Goal: Information Seeking & Learning: Learn about a topic

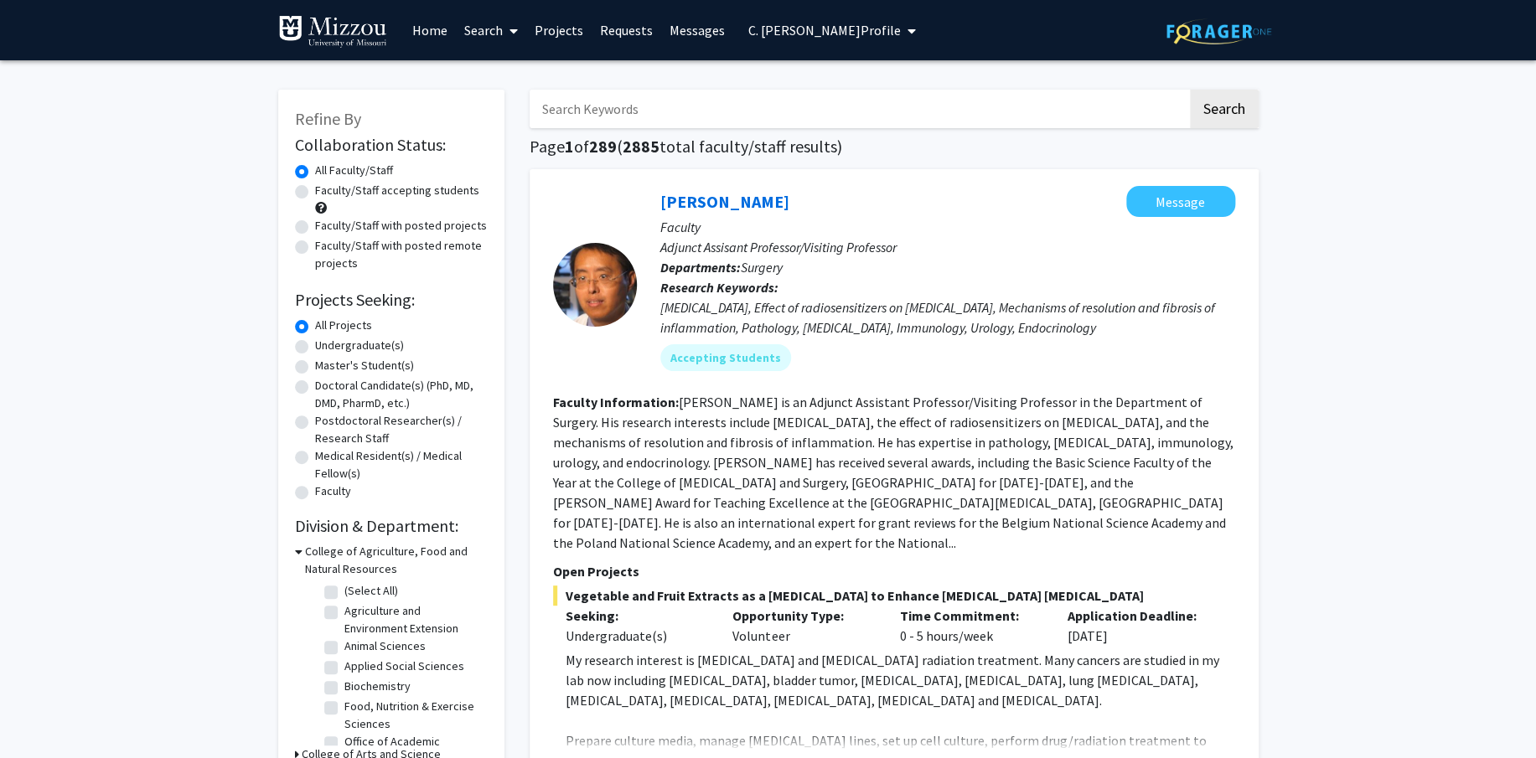
click at [601, 108] on input "Search Keywords" at bounding box center [859, 109] width 658 height 39
click at [1190, 90] on button "Search" at bounding box center [1224, 109] width 69 height 39
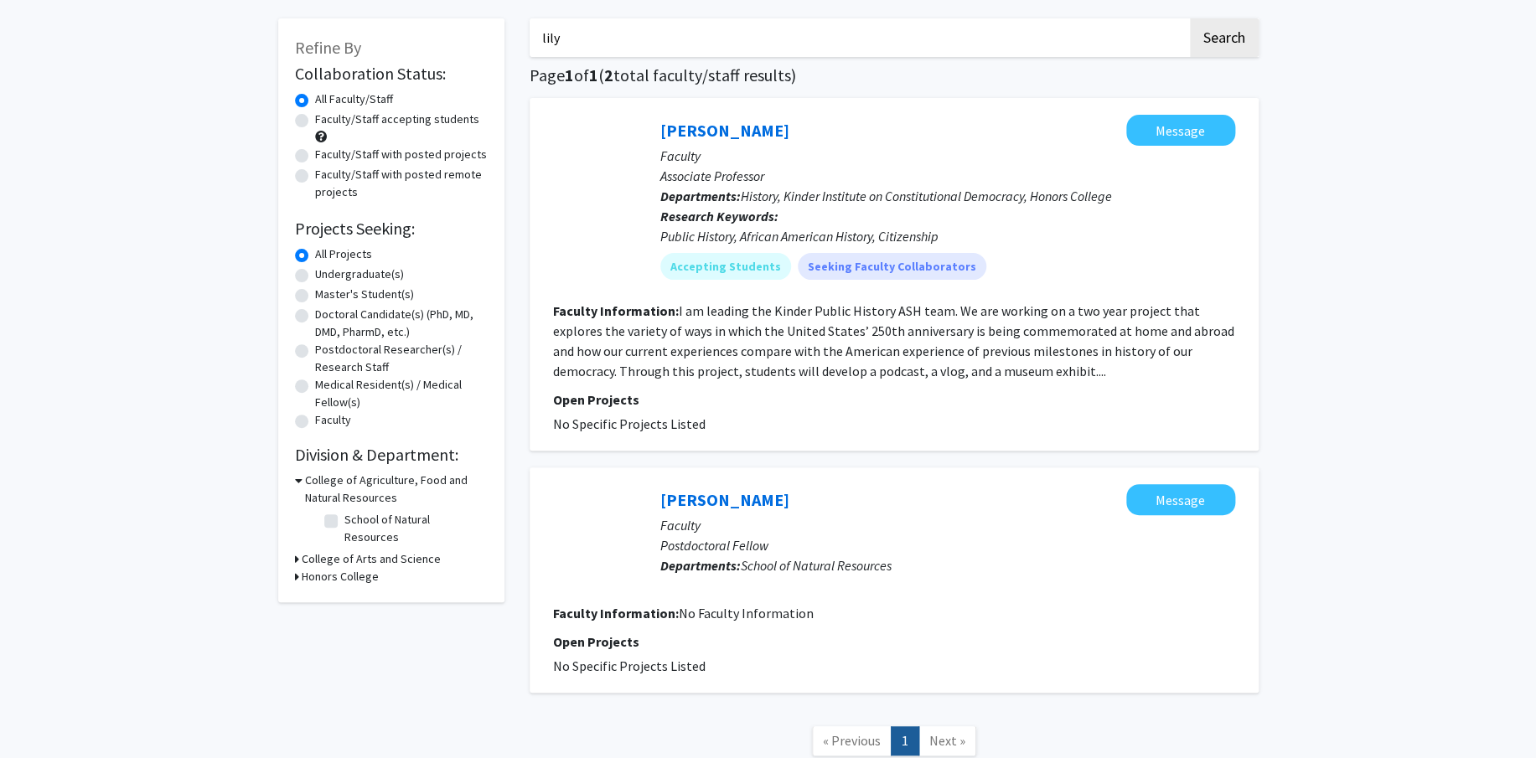
scroll to position [72, 0]
type input "l"
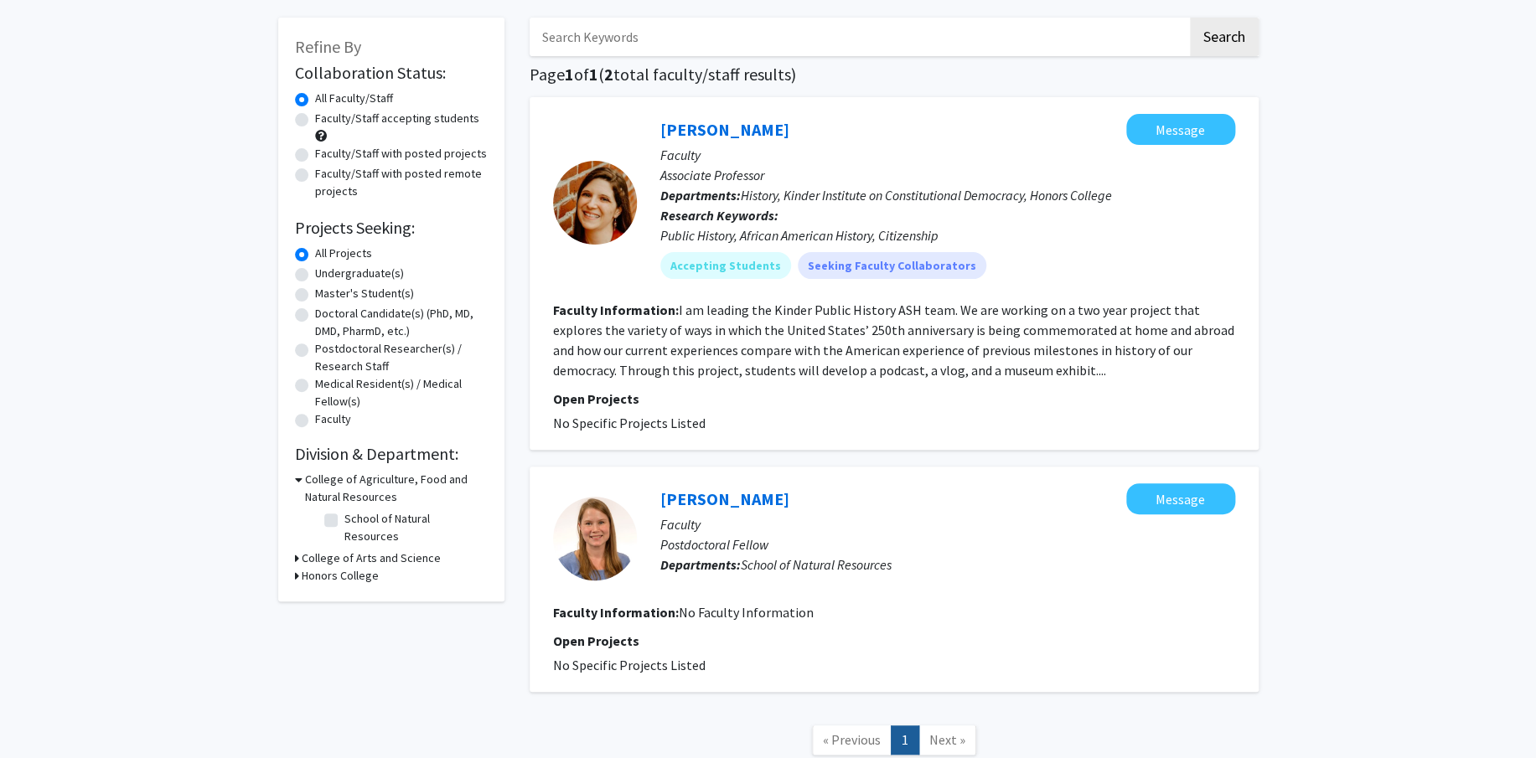
click at [1190, 18] on button "Search" at bounding box center [1224, 37] width 69 height 39
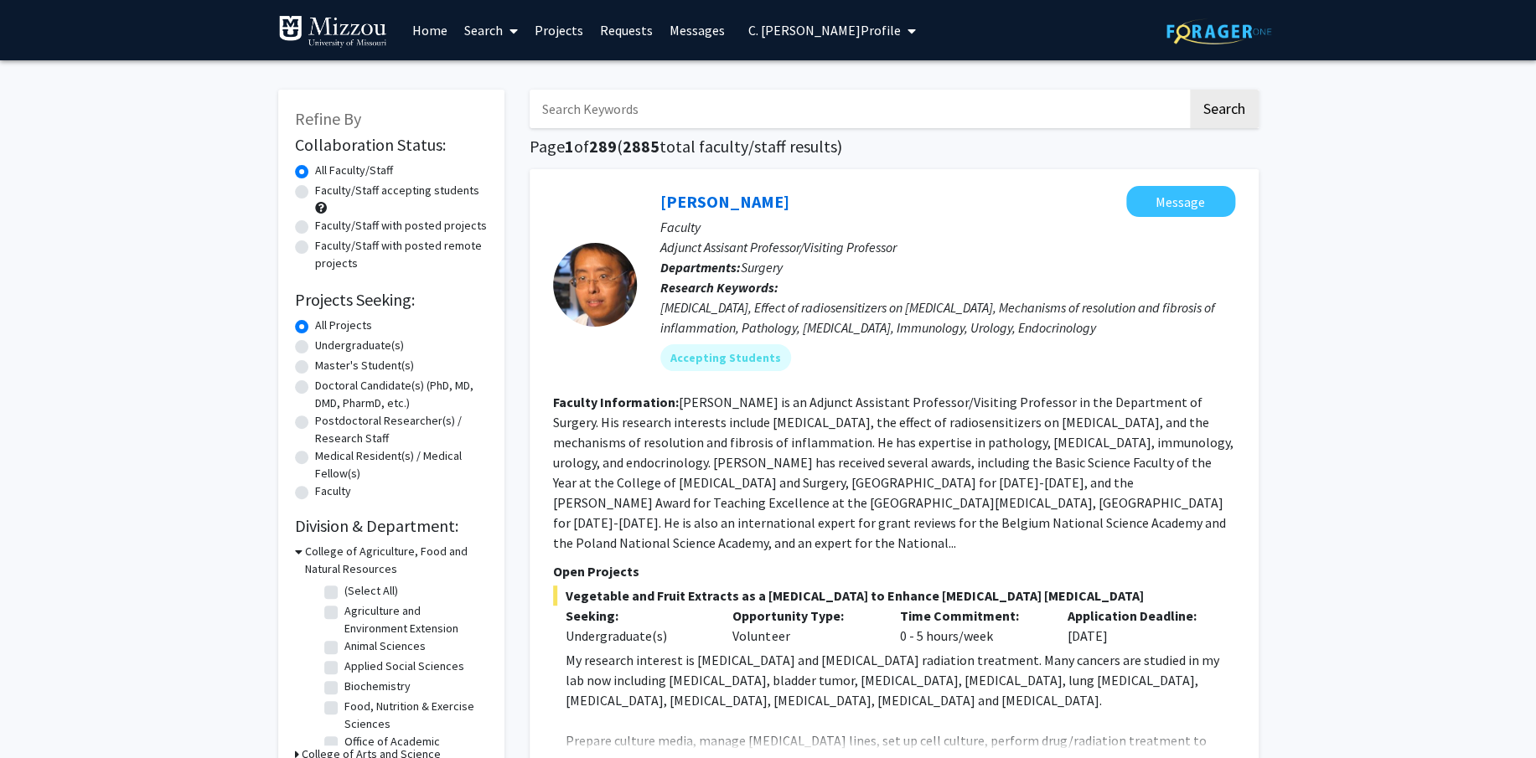
click at [850, 30] on span "C. [PERSON_NAME] Profile" at bounding box center [824, 30] width 152 height 17
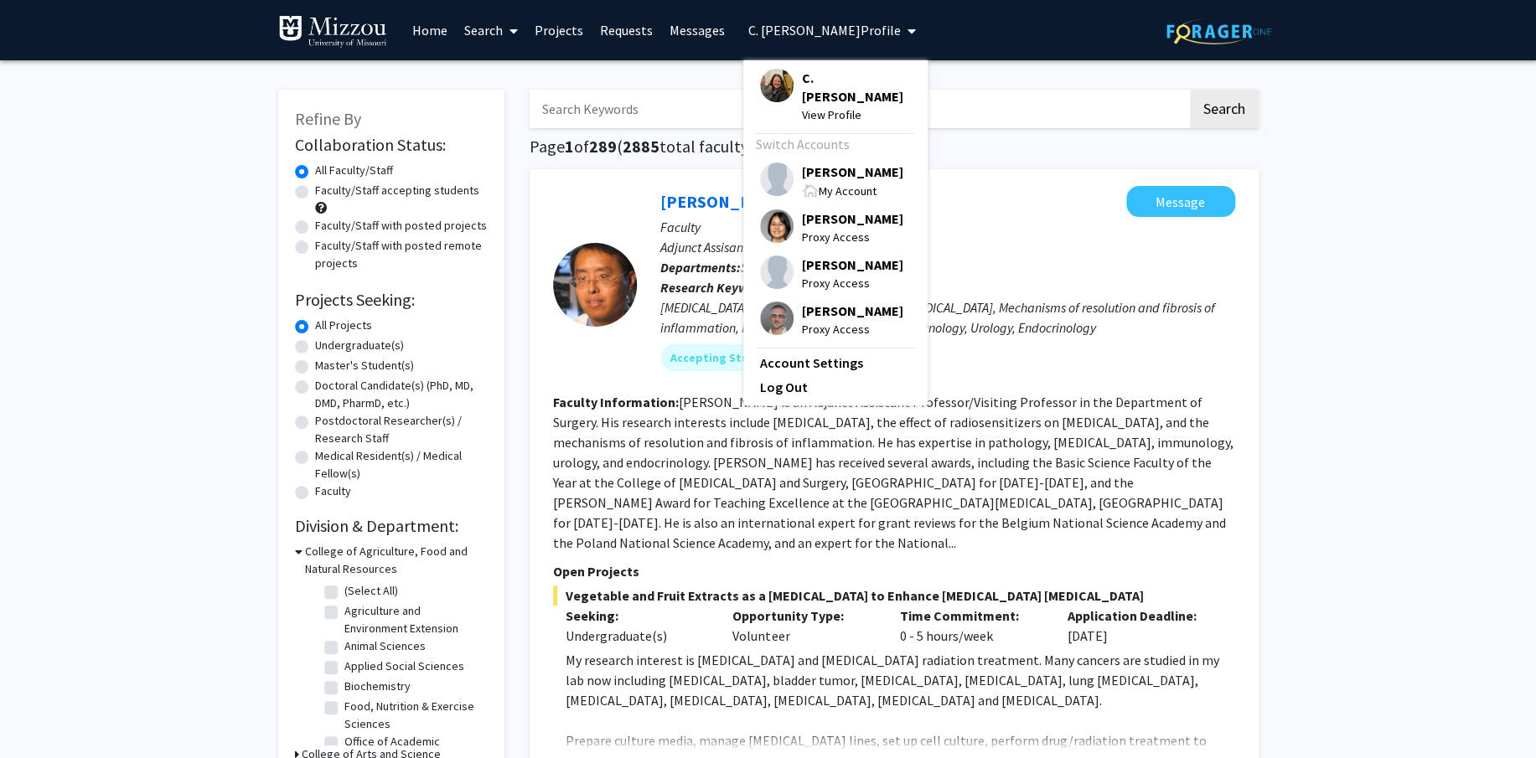
click at [858, 163] on span "[PERSON_NAME]" at bounding box center [852, 172] width 101 height 18
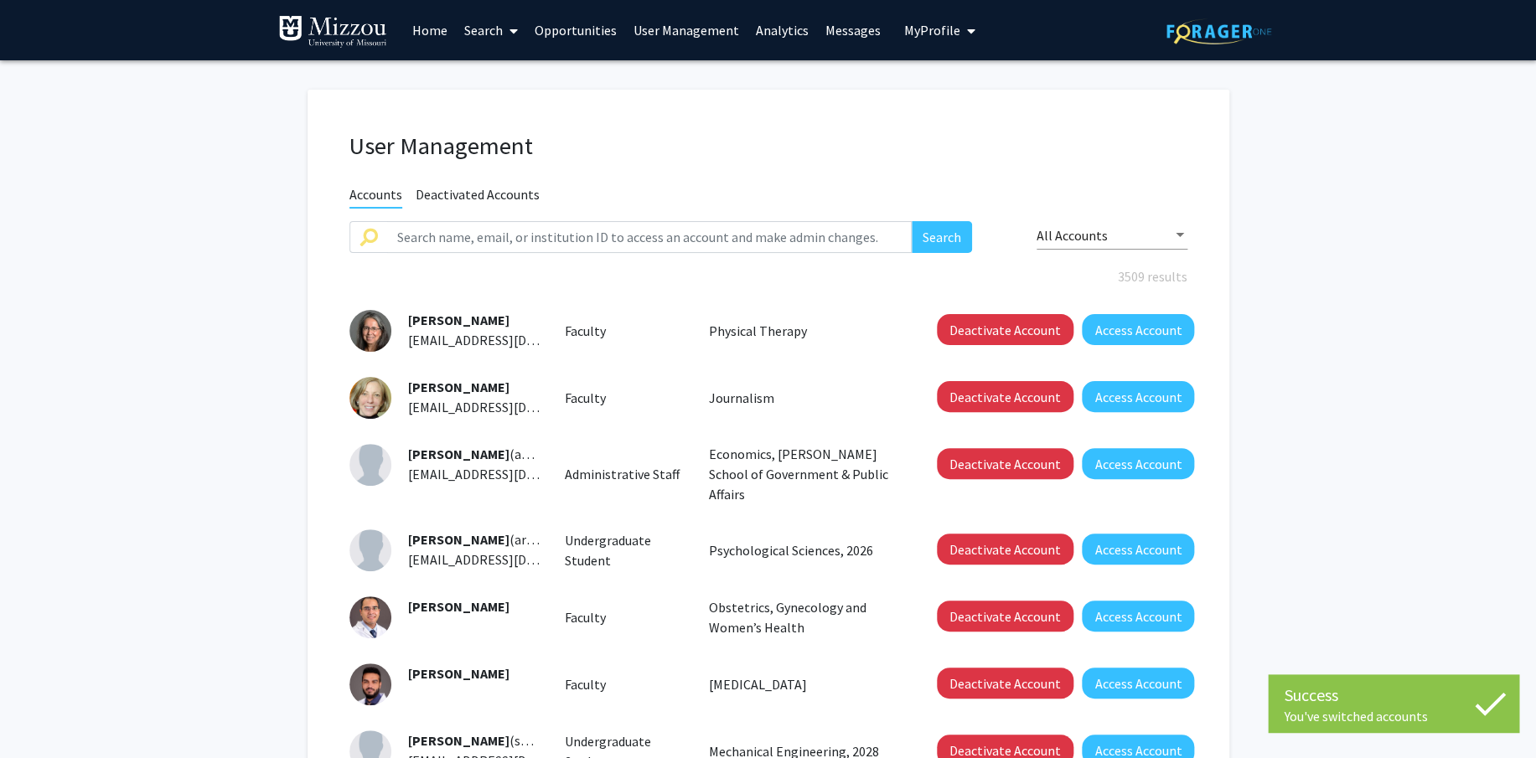
click at [773, 29] on link "Analytics" at bounding box center [782, 30] width 70 height 59
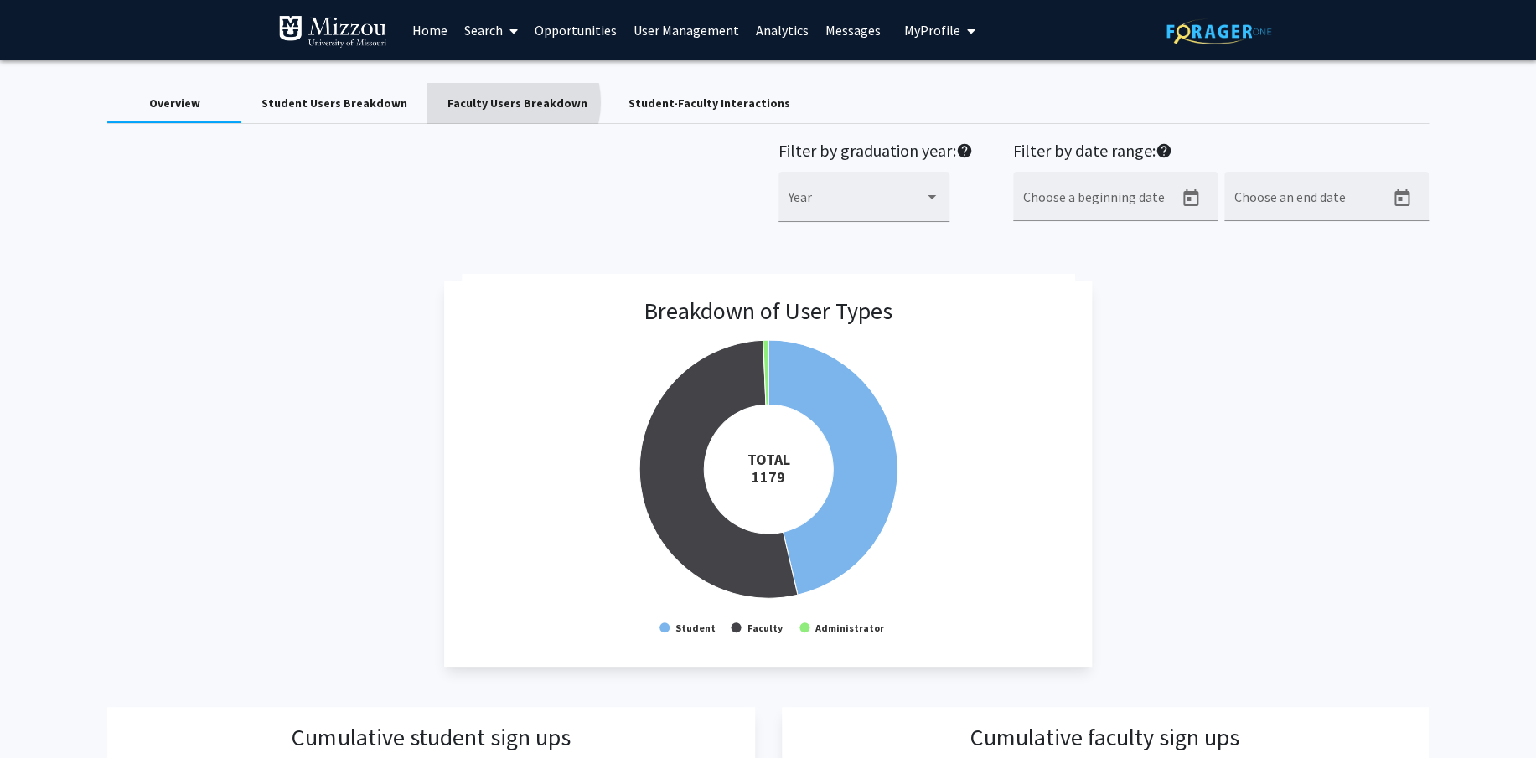
click at [494, 102] on div "Faculty Users Breakdown" at bounding box center [517, 104] width 140 height 18
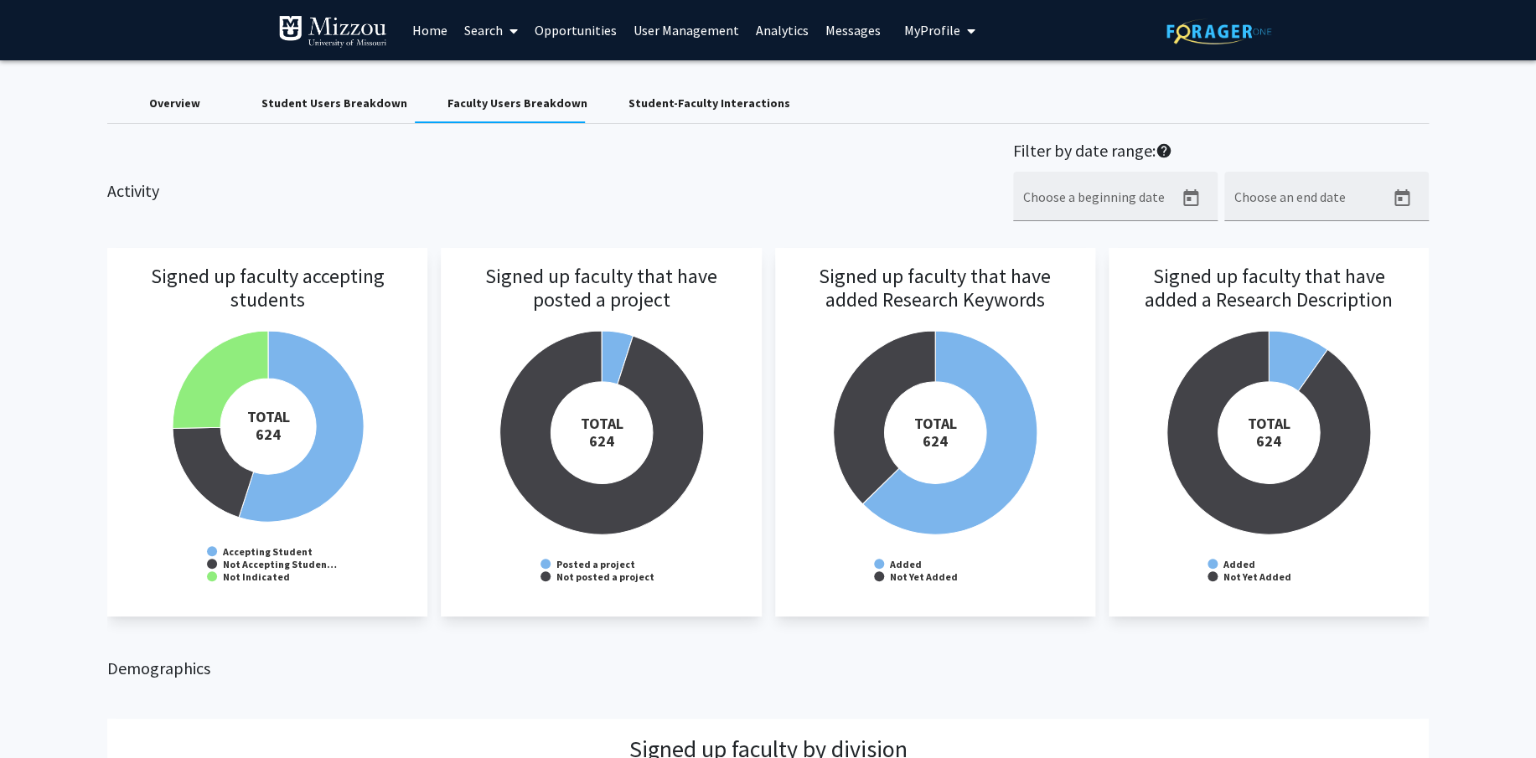
click at [616, 353] on h3 "Signed up faculty that have posted a project" at bounding box center [600, 312] width 287 height 94
